Goal: Find contact information: Find contact information

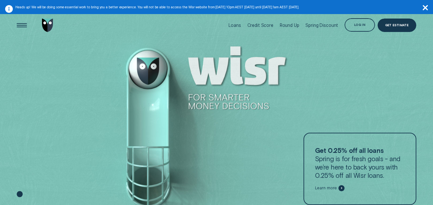
click at [426, 8] on icon "button" at bounding box center [425, 7] width 5 height 5
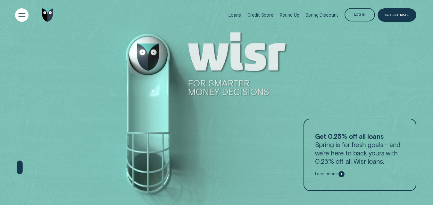
click at [16, 15] on div "Open Menu" at bounding box center [21, 14] width 19 height 19
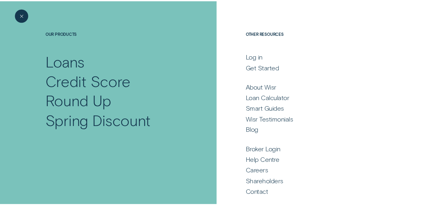
scroll to position [32, 0]
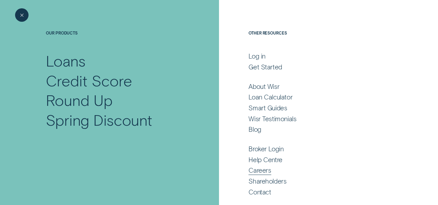
click at [263, 171] on div "Careers" at bounding box center [259, 171] width 22 height 8
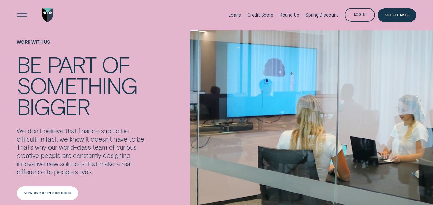
click at [39, 192] on div "View our open positions" at bounding box center [47, 193] width 46 height 3
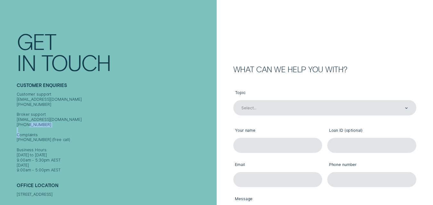
drag, startPoint x: 43, startPoint y: 140, endPoint x: 22, endPoint y: 143, distance: 20.4
click at [17, 140] on div "Customer support [EMAIL_ADDRESS][DOMAIN_NAME] [PHONE_NUMBER] Broker support [EM…" at bounding box center [115, 132] width 197 height 81
copy div "1800 340 008"
drag, startPoint x: 47, startPoint y: 128, endPoint x: 15, endPoint y: 129, distance: 31.8
click at [11, 122] on div "Contact Get In Touch Customer Enquiries Customer support contact@wisr.com.au 13…" at bounding box center [108, 106] width 217 height 213
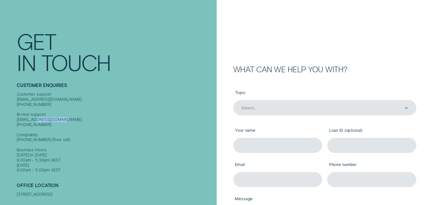
copy div "1300 140 008"
drag, startPoint x: 57, startPoint y: 119, endPoint x: 38, endPoint y: 121, distance: 19.3
click at [37, 120] on div "Customer support contact@wisr.com.au 1300 992 007 Broker support contact@wisr.c…" at bounding box center [115, 132] width 197 height 81
click at [74, 124] on div "Customer support contact@wisr.com.au 1300 992 007 Broker support contact@wisr.c…" at bounding box center [115, 132] width 197 height 81
drag, startPoint x: 58, startPoint y: 120, endPoint x: 41, endPoint y: 118, distance: 16.4
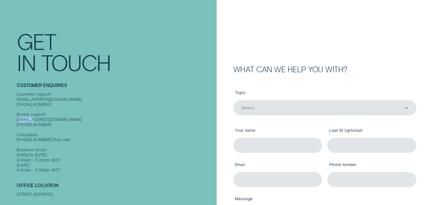
click at [41, 118] on div "Customer support contact@wisr.com.au 1300 992 007 Broker support contact@wisr.c…" at bounding box center [115, 132] width 197 height 81
copy div "contact@wisr.com.au"
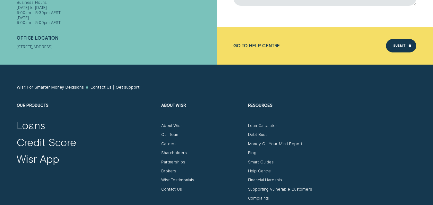
scroll to position [289, 0]
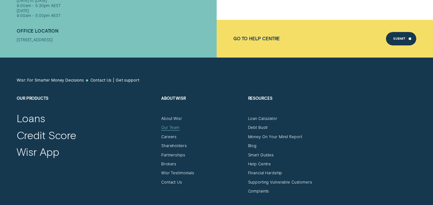
click at [173, 127] on div "Our Team" at bounding box center [170, 127] width 18 height 5
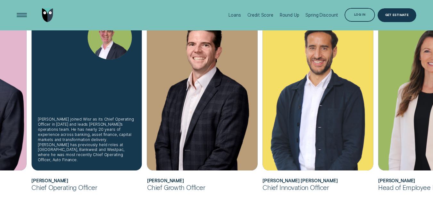
scroll to position [160, 0]
